Goal: Task Accomplishment & Management: Manage account settings

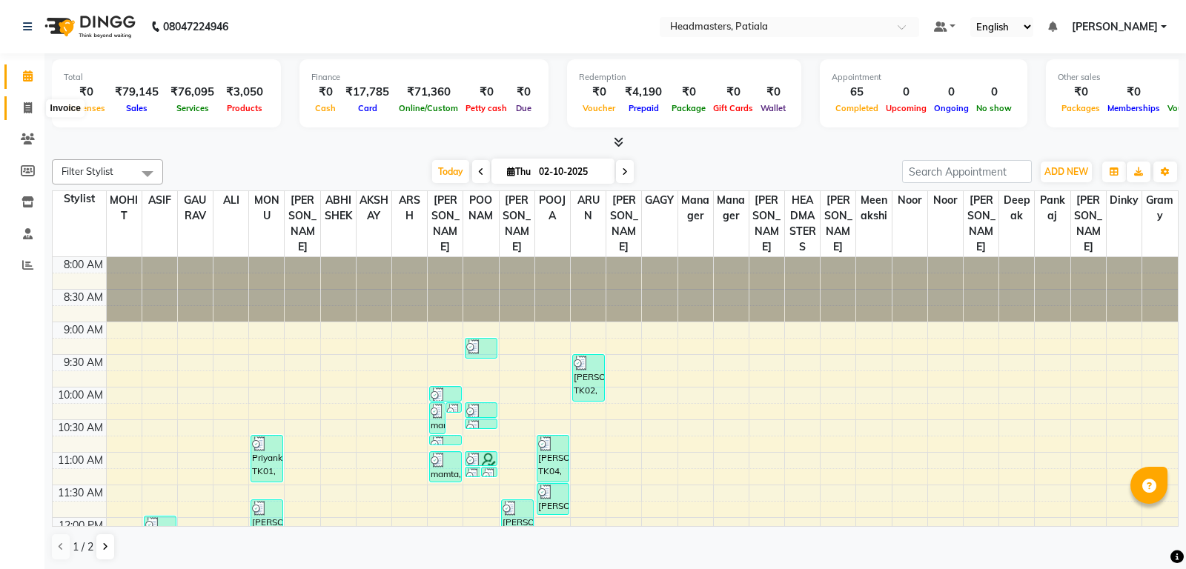
click at [34, 106] on span at bounding box center [28, 108] width 26 height 17
select select "service"
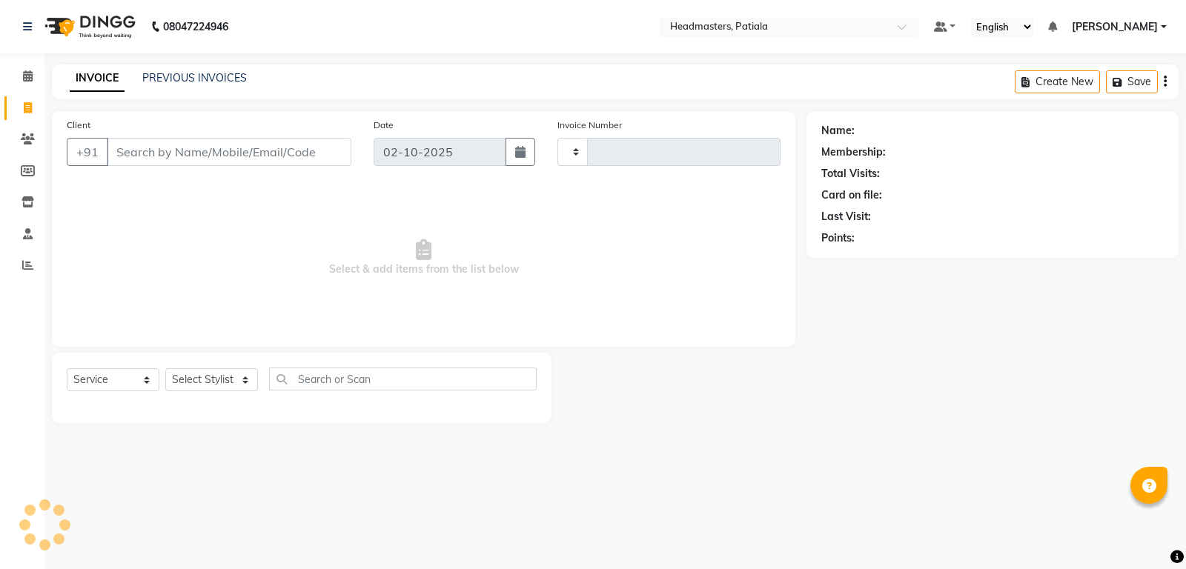
type input "7493"
select select "6602"
click at [203, 74] on link "PREVIOUS INVOICES" at bounding box center [194, 77] width 105 height 13
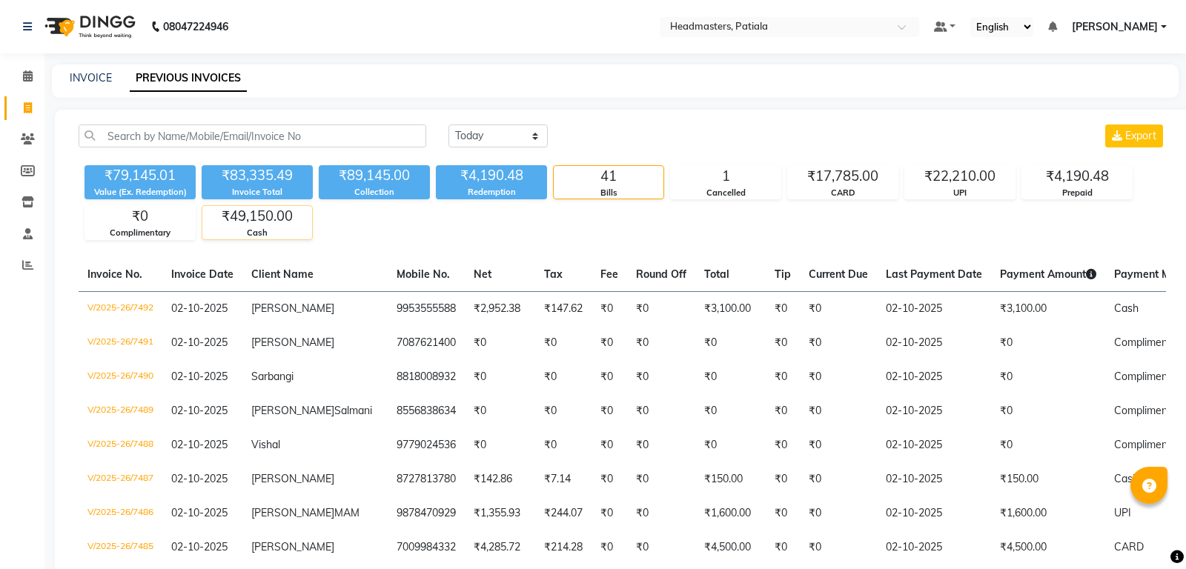
click at [274, 219] on div "₹49,150.00" at bounding box center [257, 216] width 110 height 21
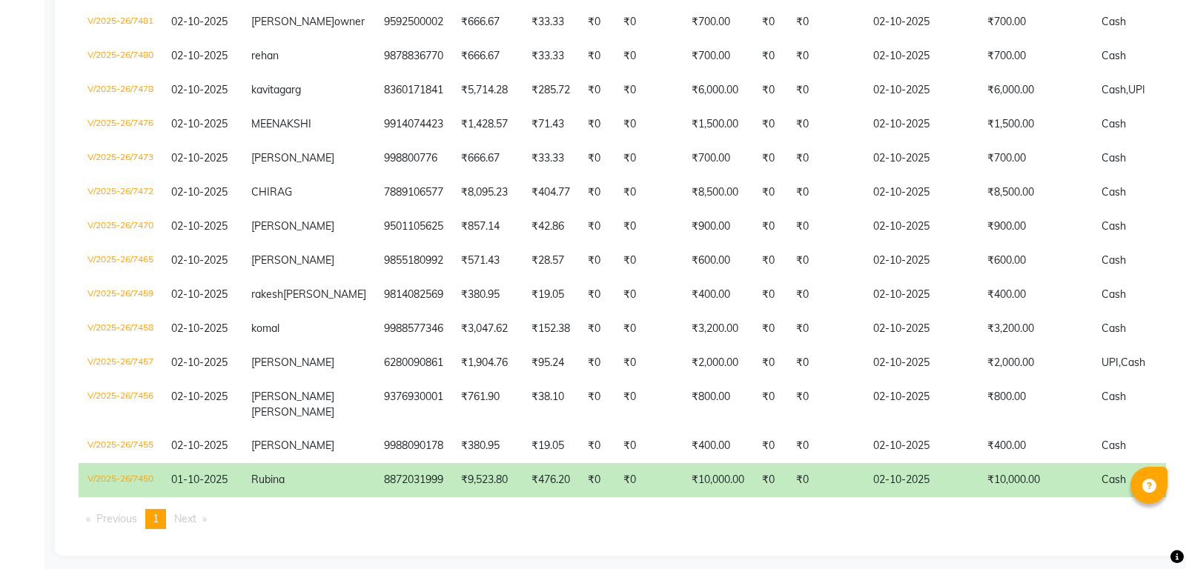
scroll to position [414, 0]
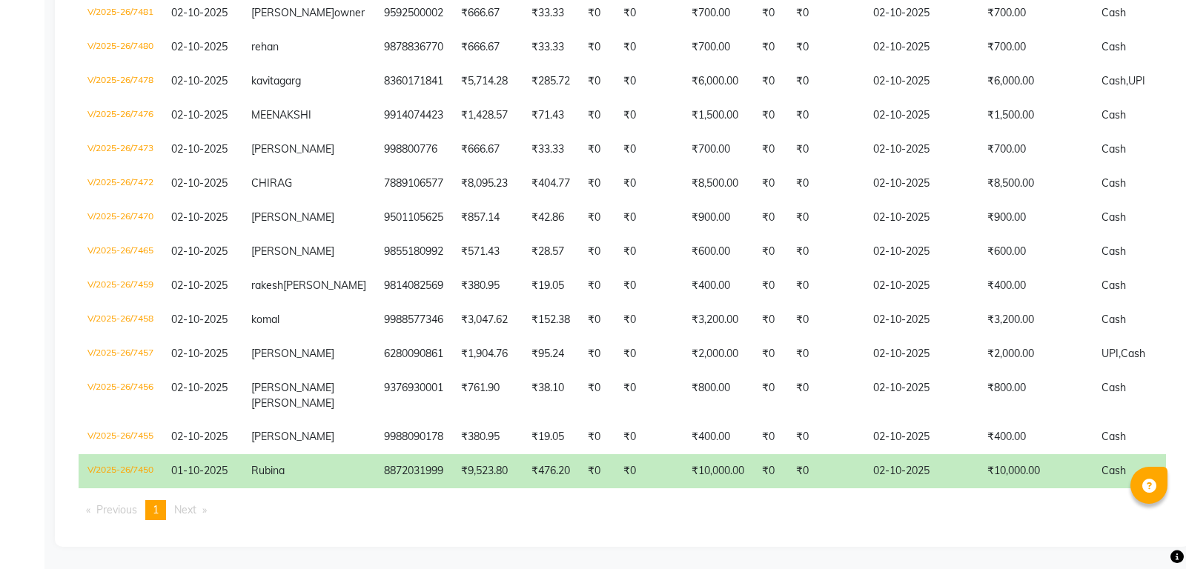
click at [864, 474] on td "02-10-2025" at bounding box center [921, 471] width 114 height 34
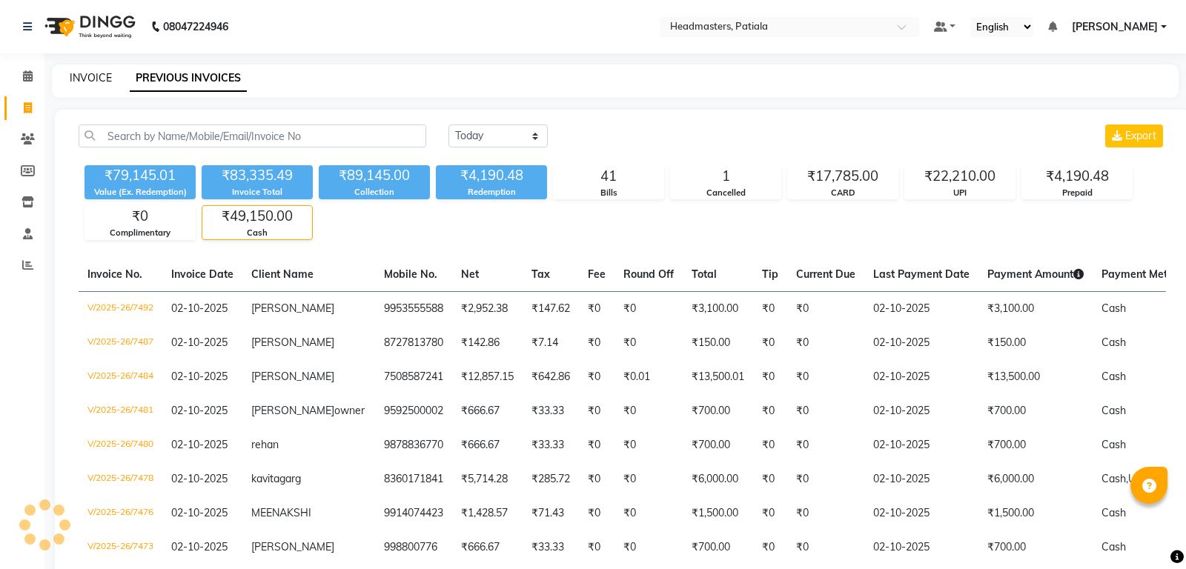
click at [90, 76] on link "INVOICE" at bounding box center [91, 77] width 42 height 13
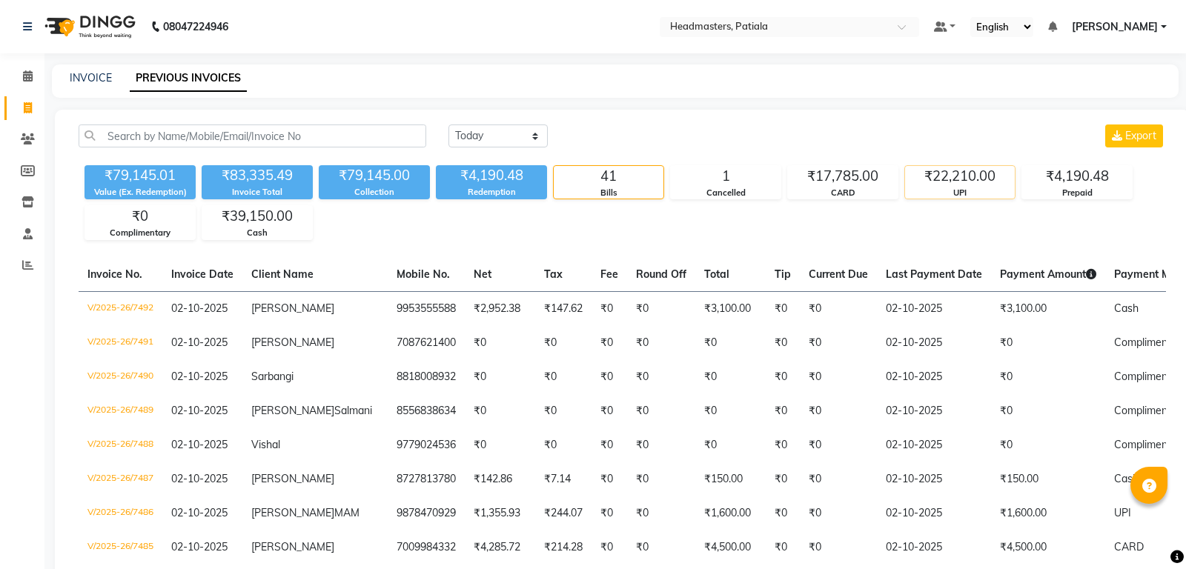
click at [950, 185] on div "₹22,210.00" at bounding box center [960, 176] width 110 height 21
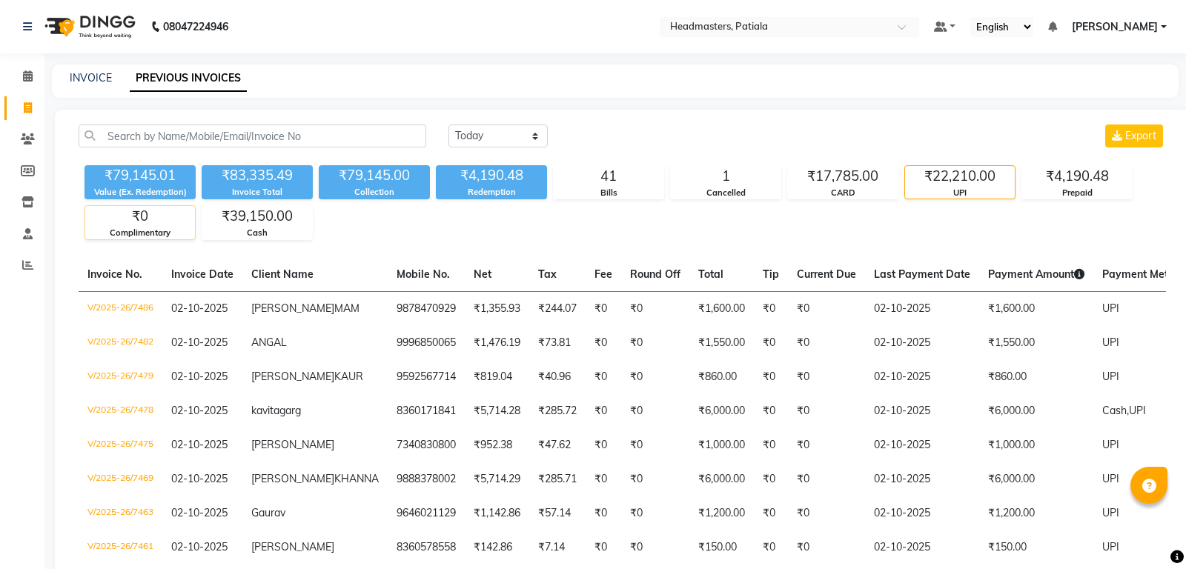
click at [157, 238] on div "Complimentary" at bounding box center [140, 233] width 110 height 13
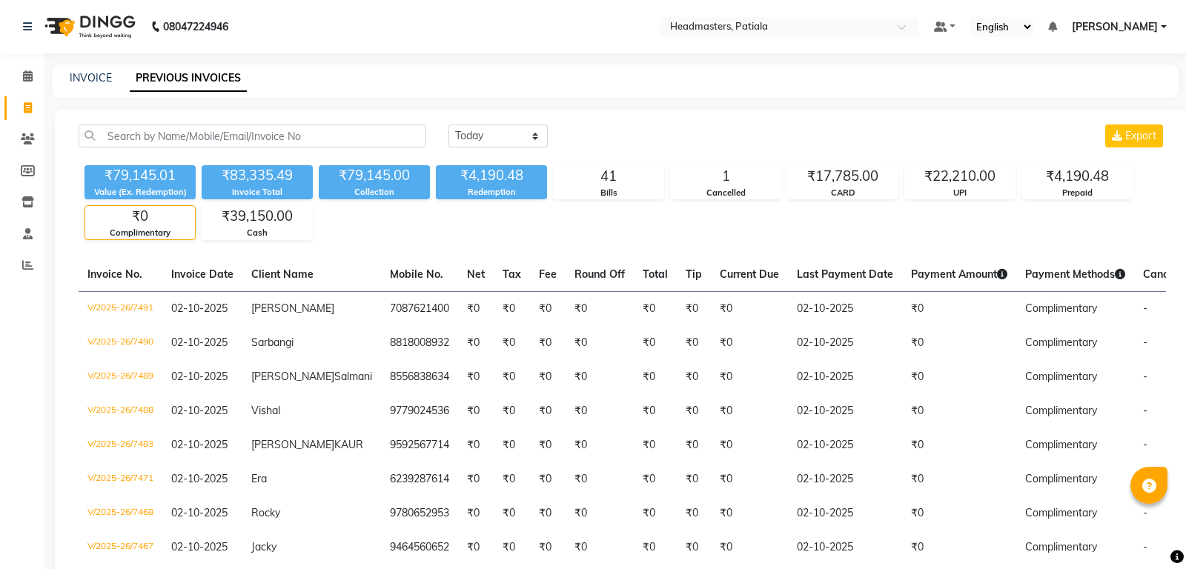
click at [137, 213] on div "₹0" at bounding box center [140, 216] width 110 height 21
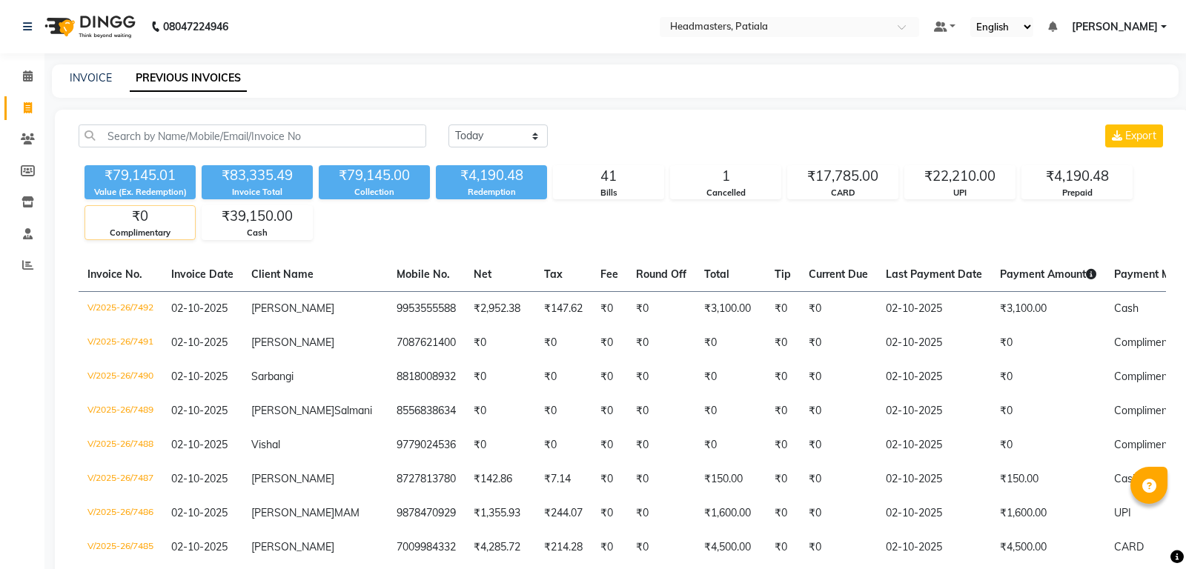
click at [150, 231] on div "Complimentary" at bounding box center [140, 233] width 110 height 13
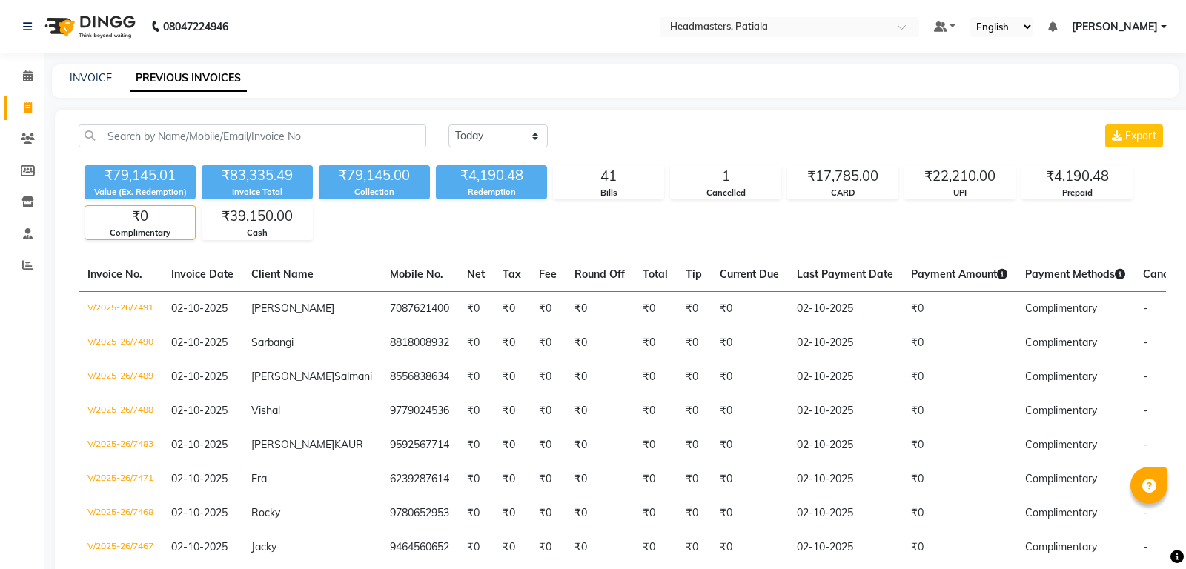
click at [164, 216] on div "₹0" at bounding box center [140, 216] width 110 height 21
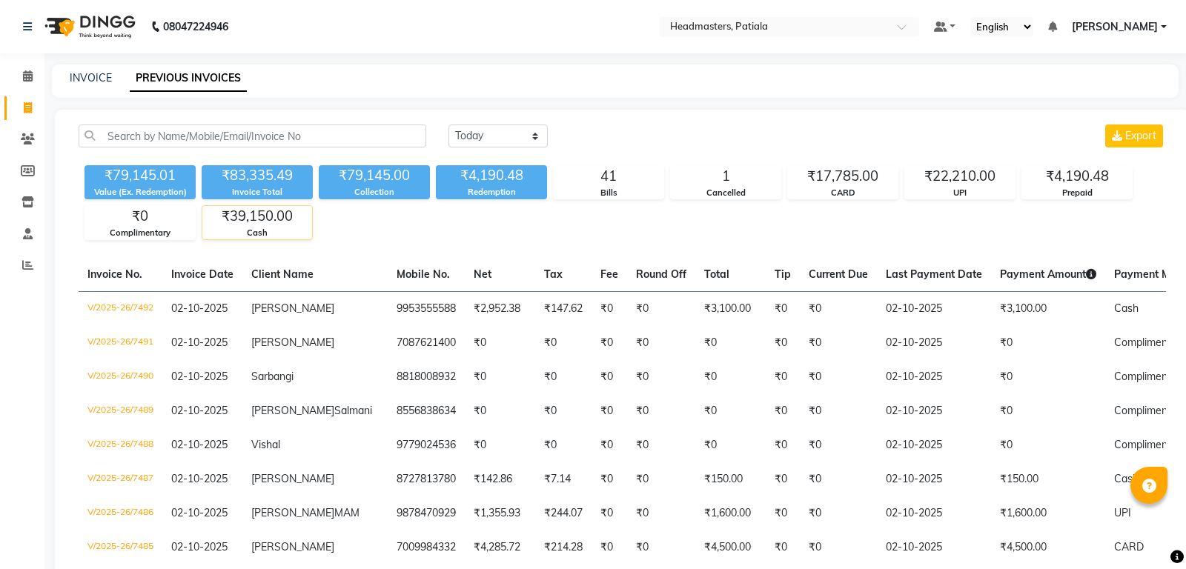
click at [262, 219] on div "₹39,150.00" at bounding box center [257, 216] width 110 height 21
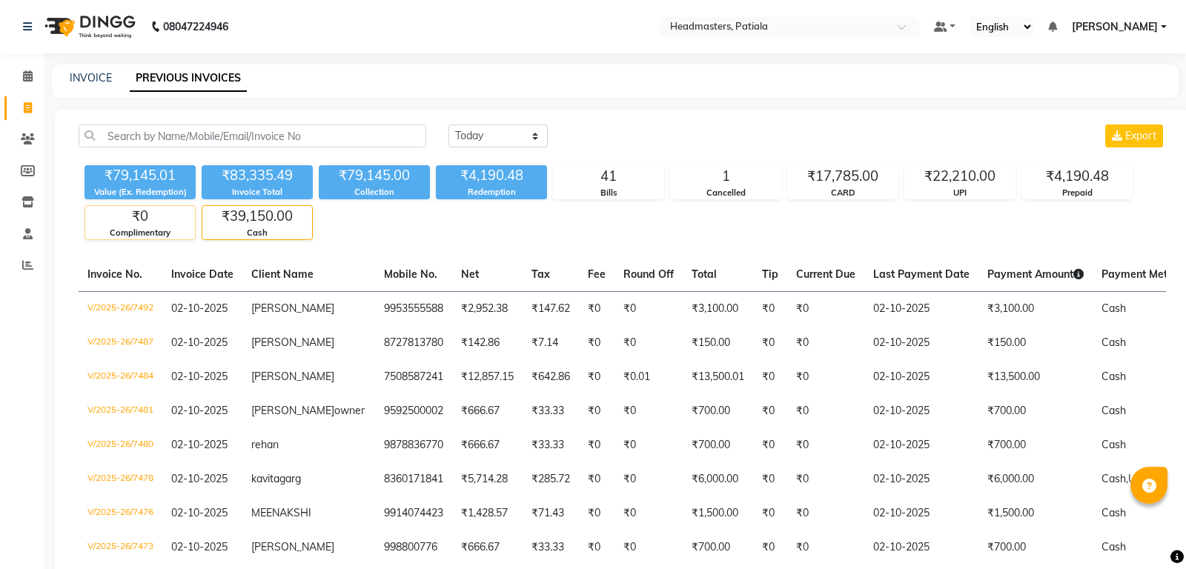
click at [161, 224] on div "₹0" at bounding box center [140, 216] width 110 height 21
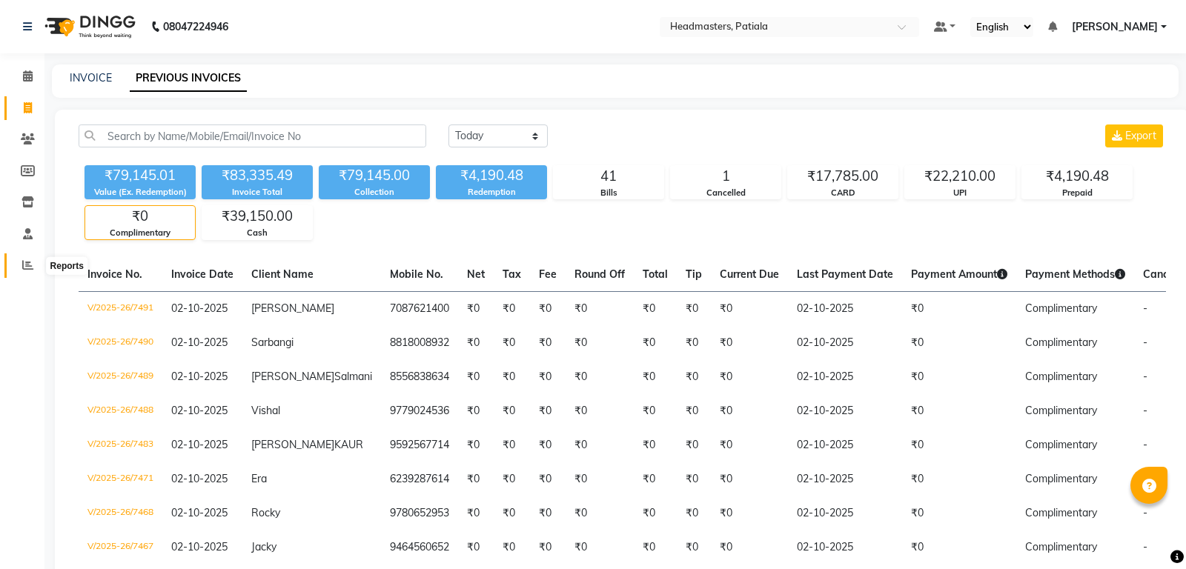
click at [22, 262] on icon at bounding box center [27, 264] width 11 height 11
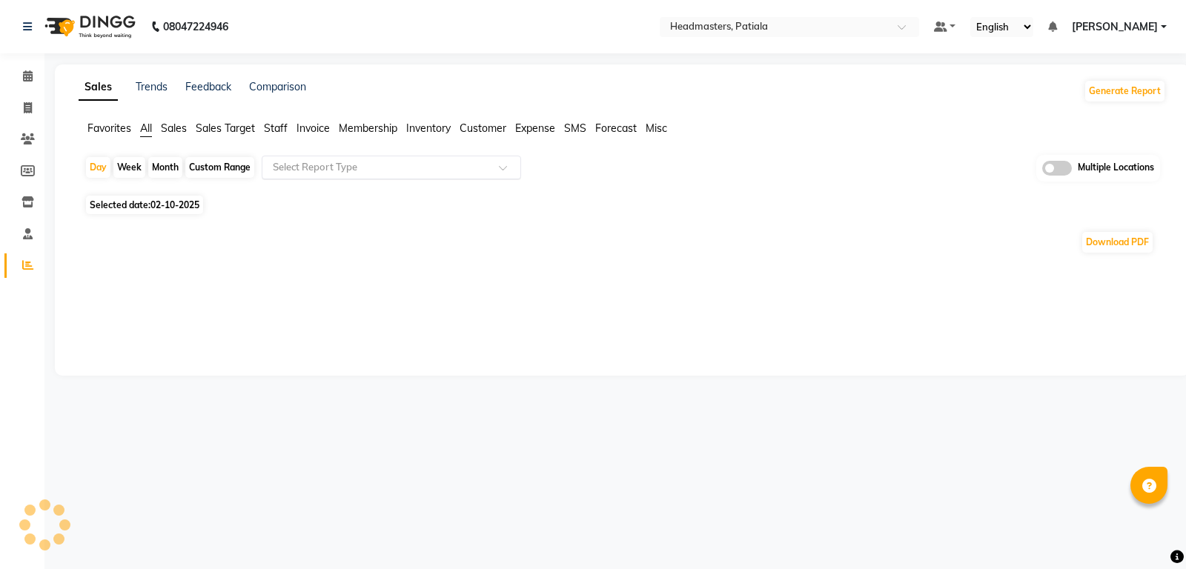
click at [328, 173] on input "text" at bounding box center [376, 167] width 213 height 15
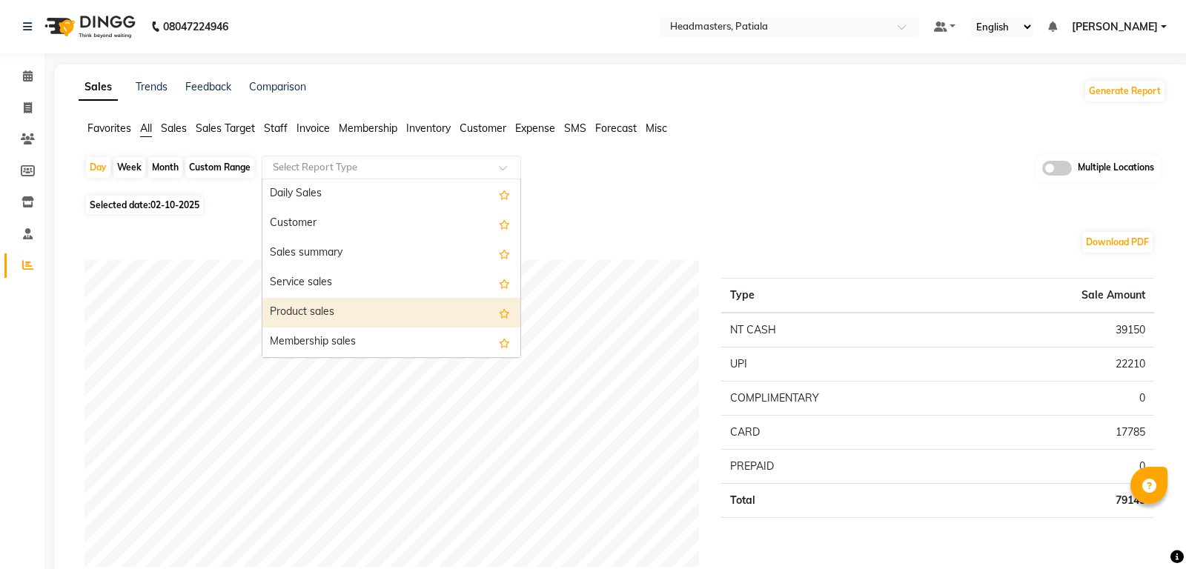
click at [314, 313] on div "Product sales" at bounding box center [391, 313] width 258 height 30
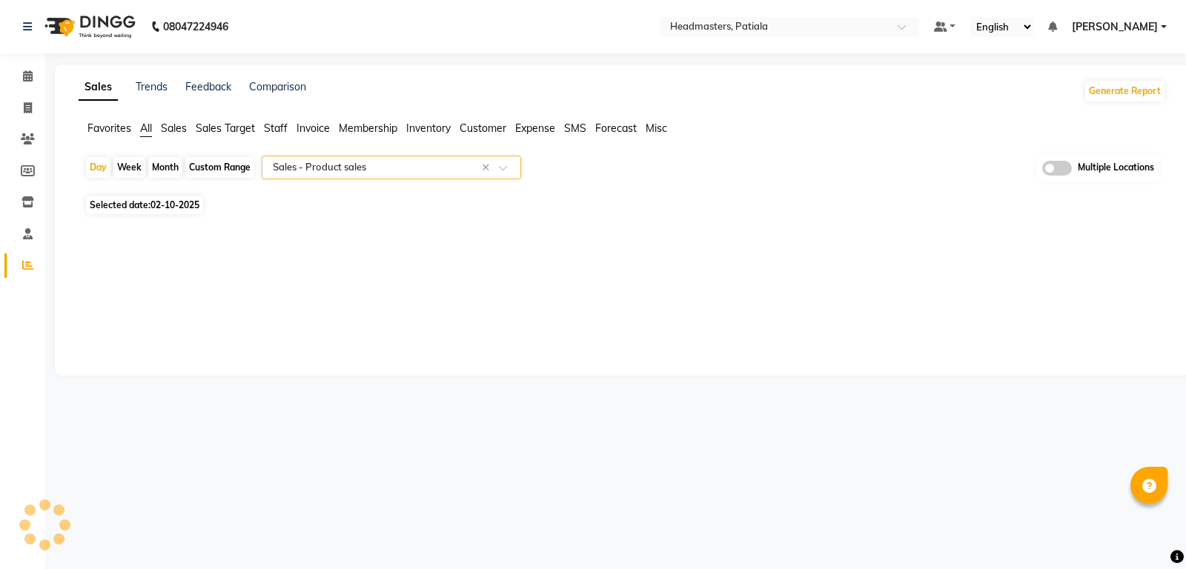
select select "full_report"
select select "csv"
click at [27, 109] on icon at bounding box center [28, 107] width 8 height 11
select select "6602"
select select "service"
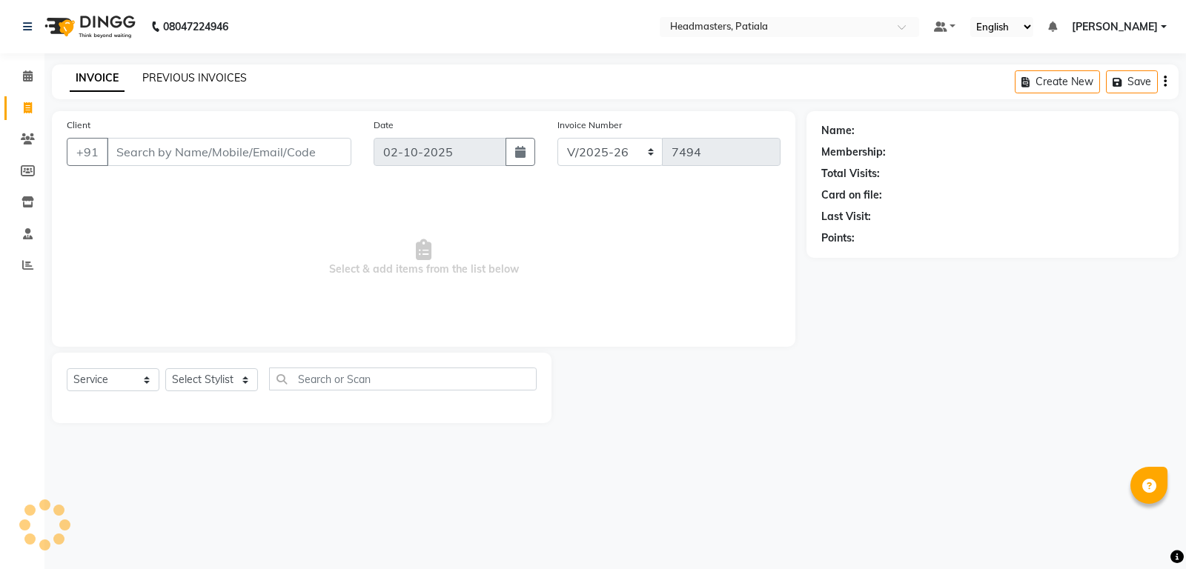
click at [192, 79] on link "PREVIOUS INVOICES" at bounding box center [194, 77] width 105 height 13
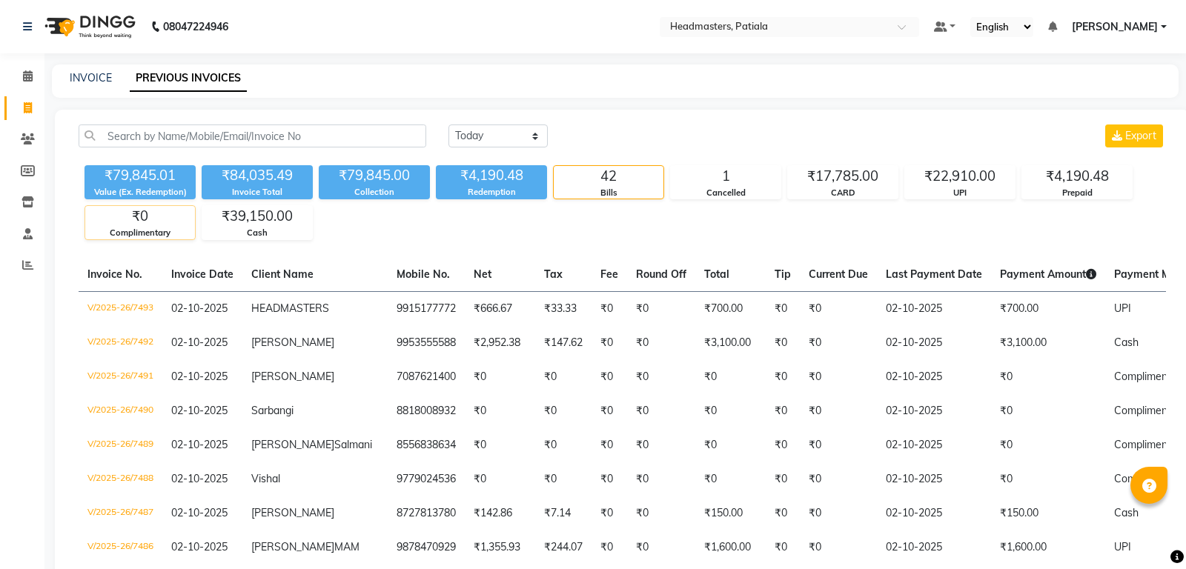
click at [145, 219] on div "₹0" at bounding box center [140, 216] width 110 height 21
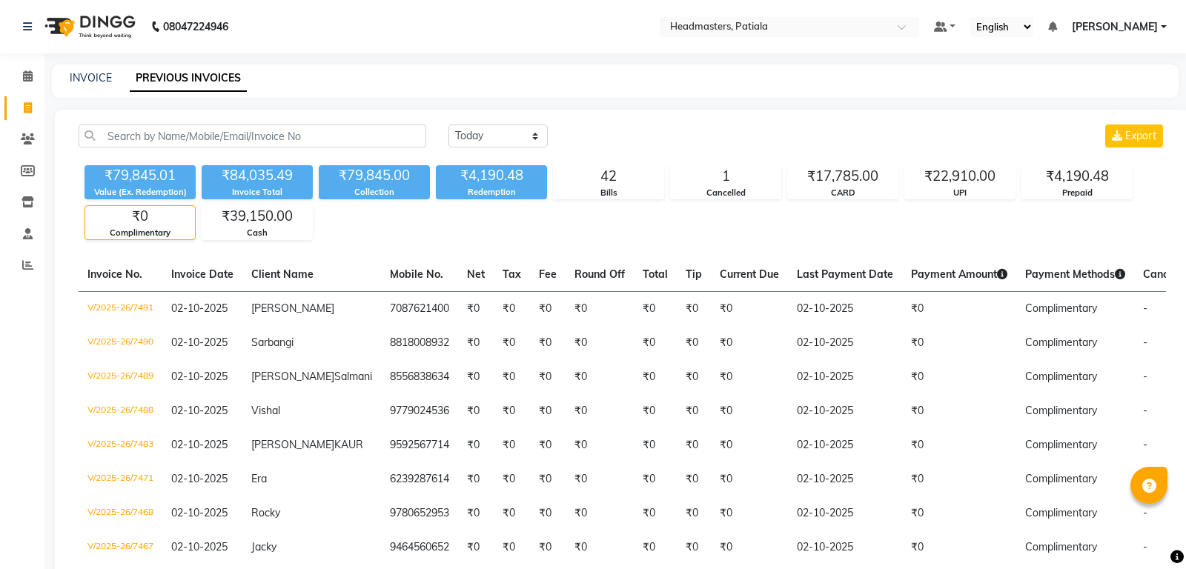
click at [1151, 30] on span "[PERSON_NAME]" at bounding box center [1115, 27] width 86 height 16
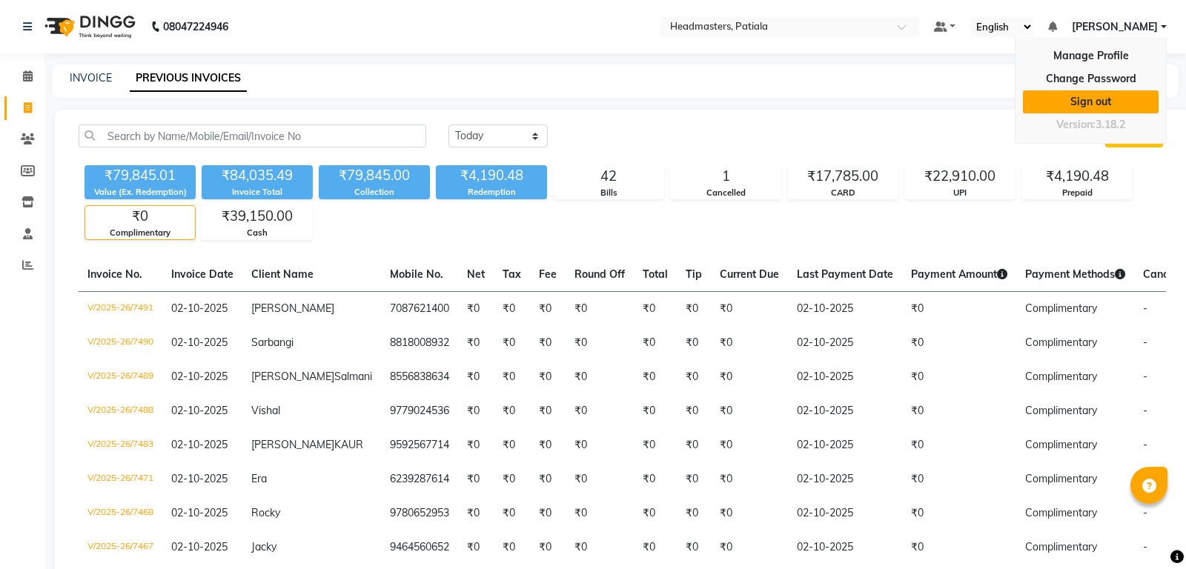
click at [1103, 90] on link "Sign out" at bounding box center [1091, 101] width 136 height 23
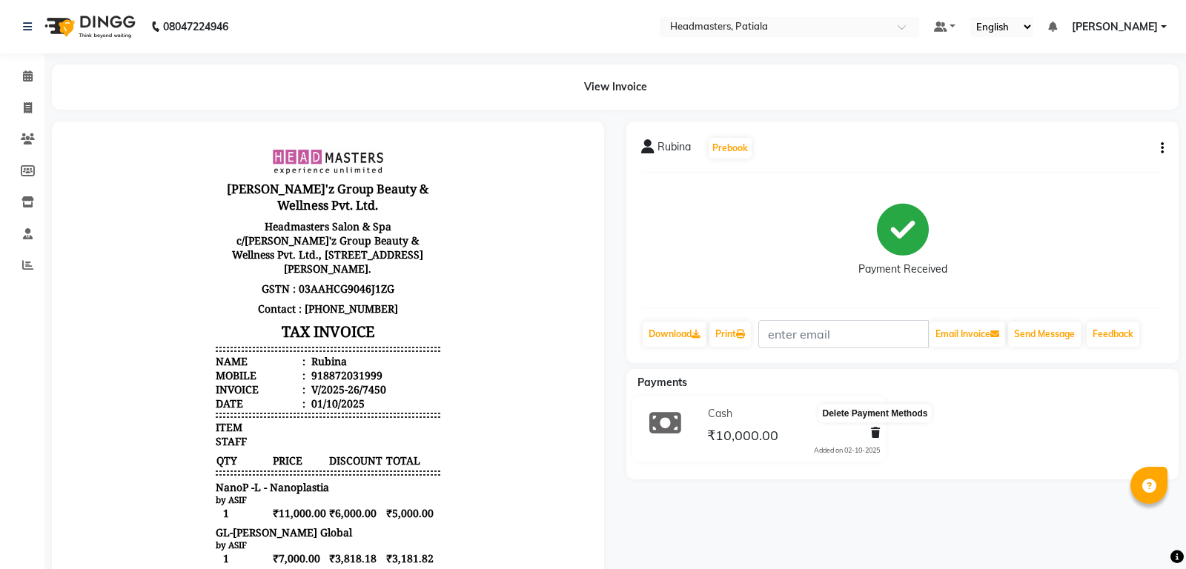
click at [875, 435] on icon at bounding box center [875, 433] width 9 height 10
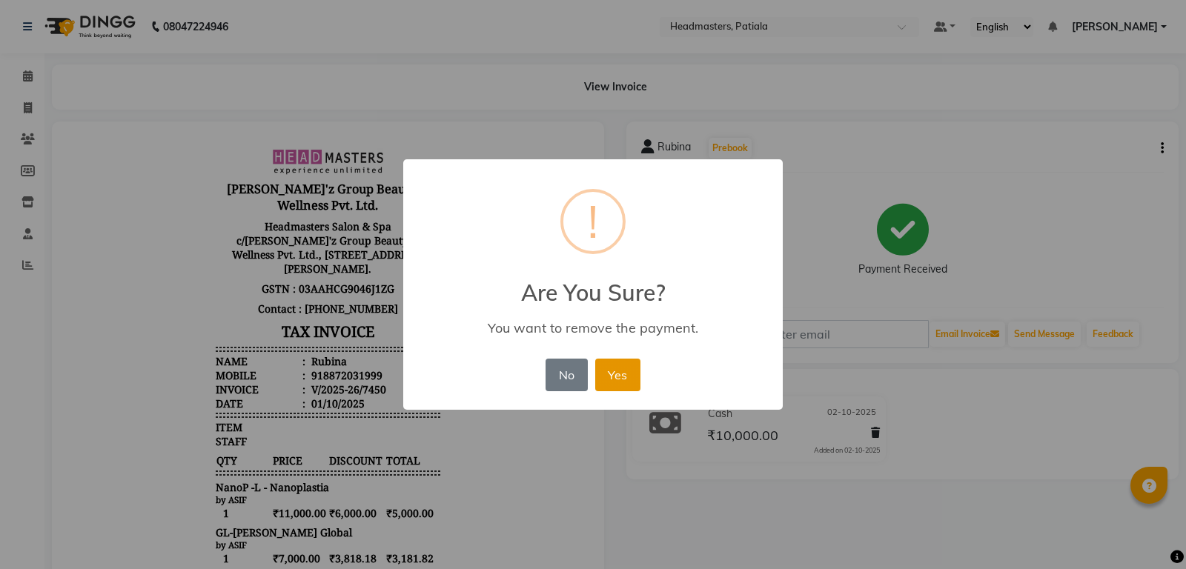
click at [617, 385] on button "Yes" at bounding box center [617, 375] width 45 height 33
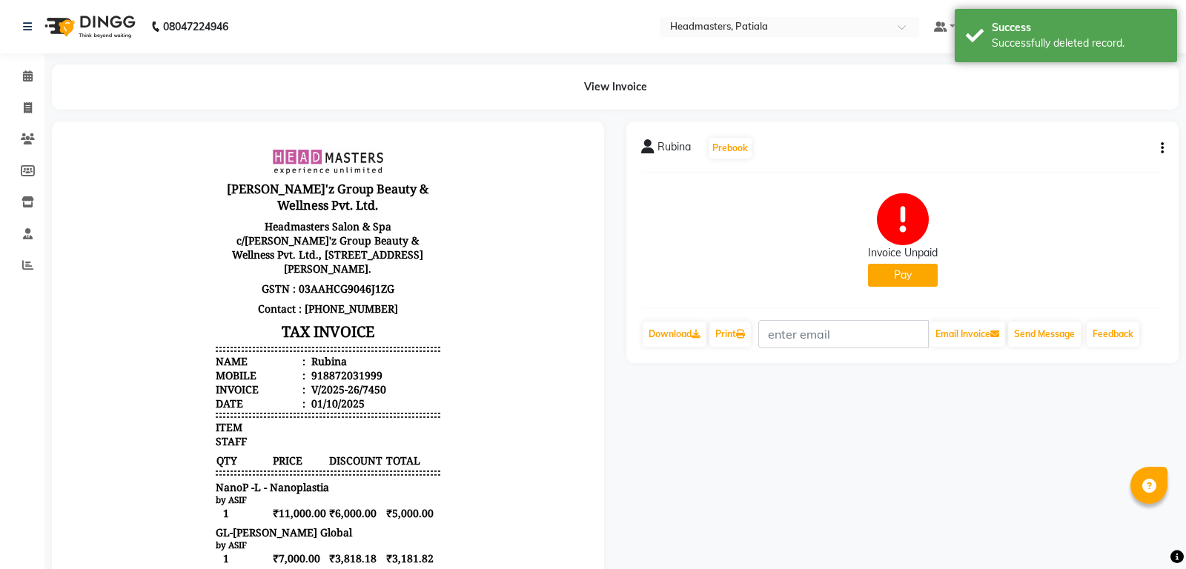
click at [913, 277] on button "Pay" at bounding box center [903, 275] width 70 height 23
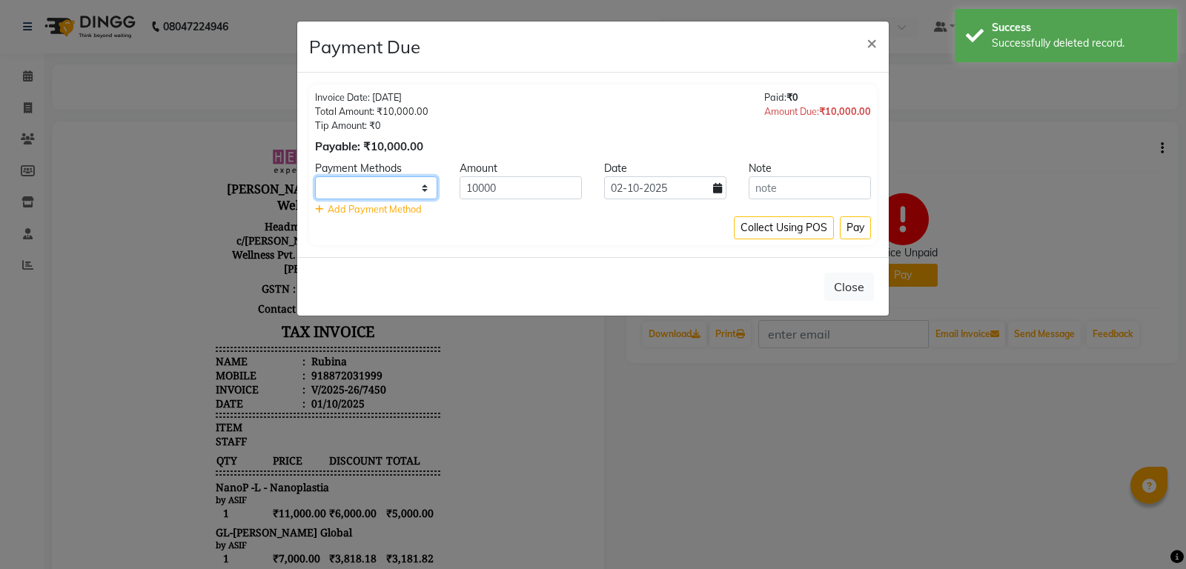
select select "116"
click option "Cash" at bounding box center [0, 0] width 0 height 0
click at [717, 188] on icon at bounding box center [717, 188] width 9 height 10
select select "10"
select select "2025"
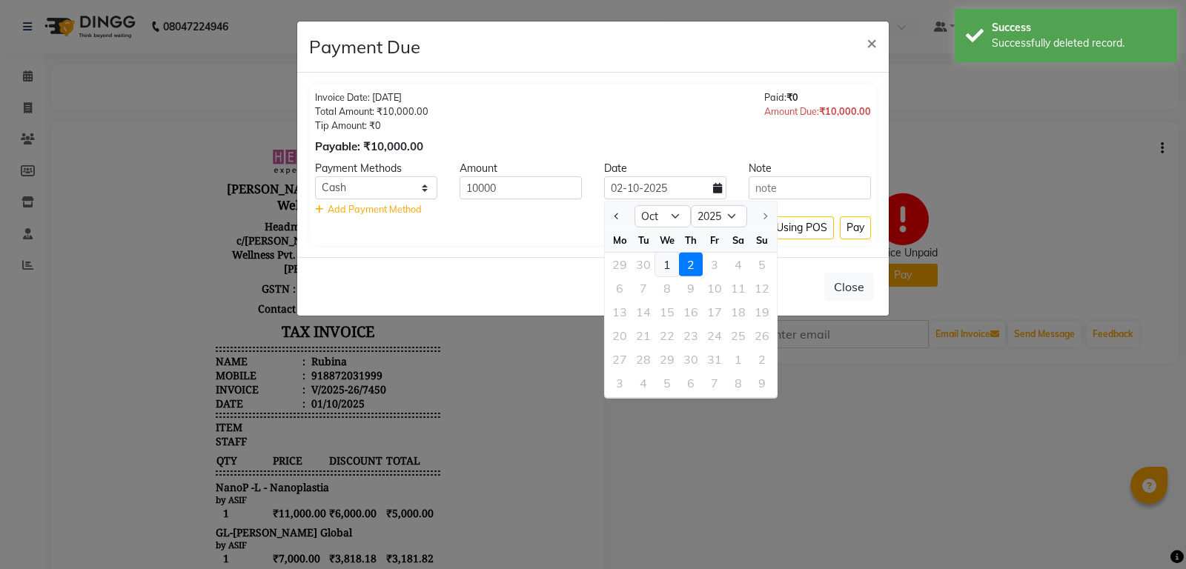
click at [669, 268] on div "1" at bounding box center [667, 265] width 24 height 24
type input "01-10-2025"
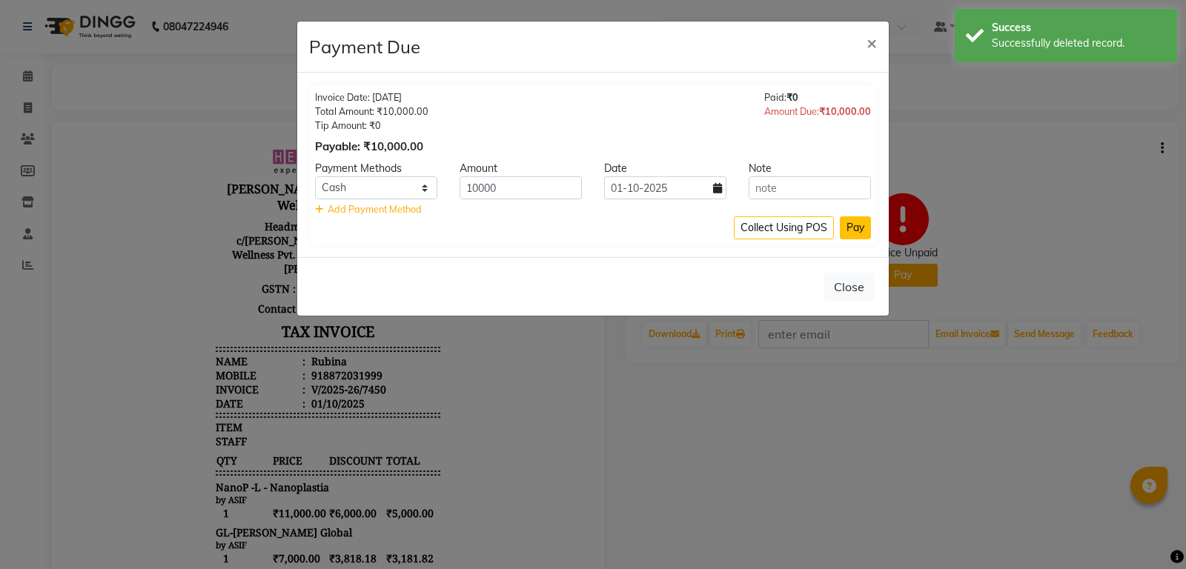
click at [857, 231] on button "Pay" at bounding box center [855, 227] width 31 height 23
